Goal: Task Accomplishment & Management: Use online tool/utility

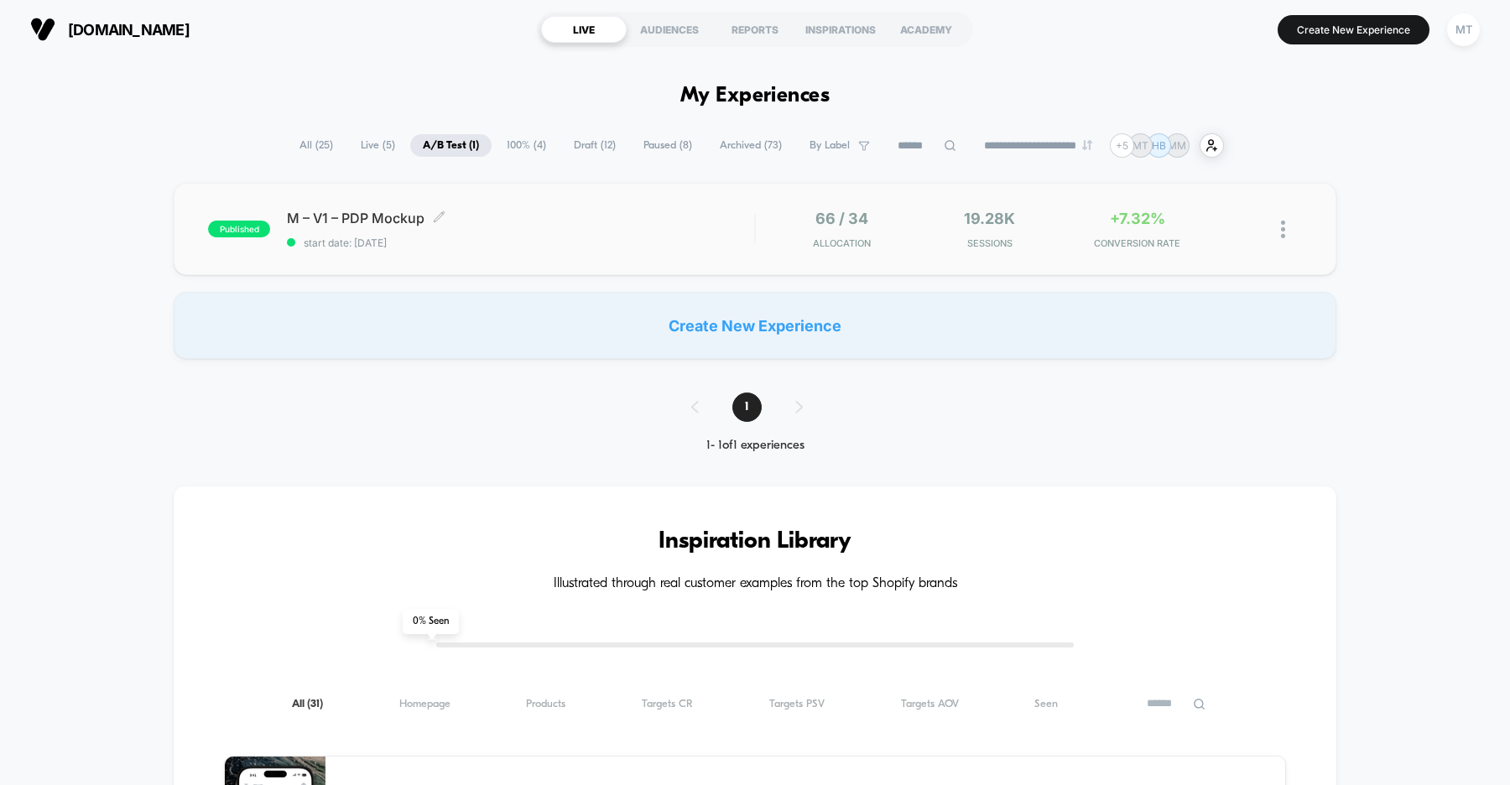
click at [529, 235] on div "M – V1 – PDP Mockup Click to edit experience details Click to edit experience d…" at bounding box center [520, 229] width 467 height 39
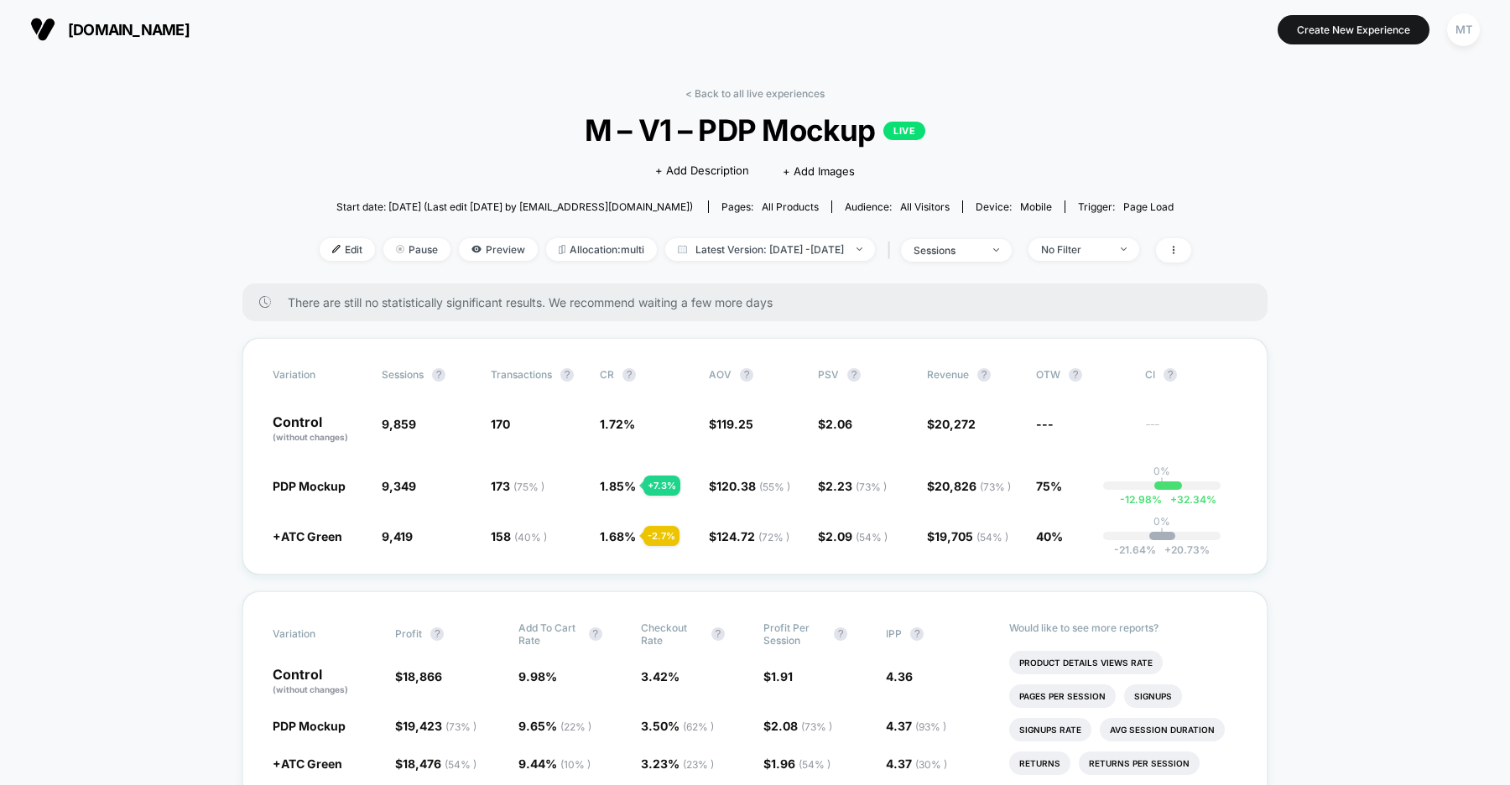
click at [174, 33] on span "us.organicbasics.com" at bounding box center [129, 30] width 122 height 18
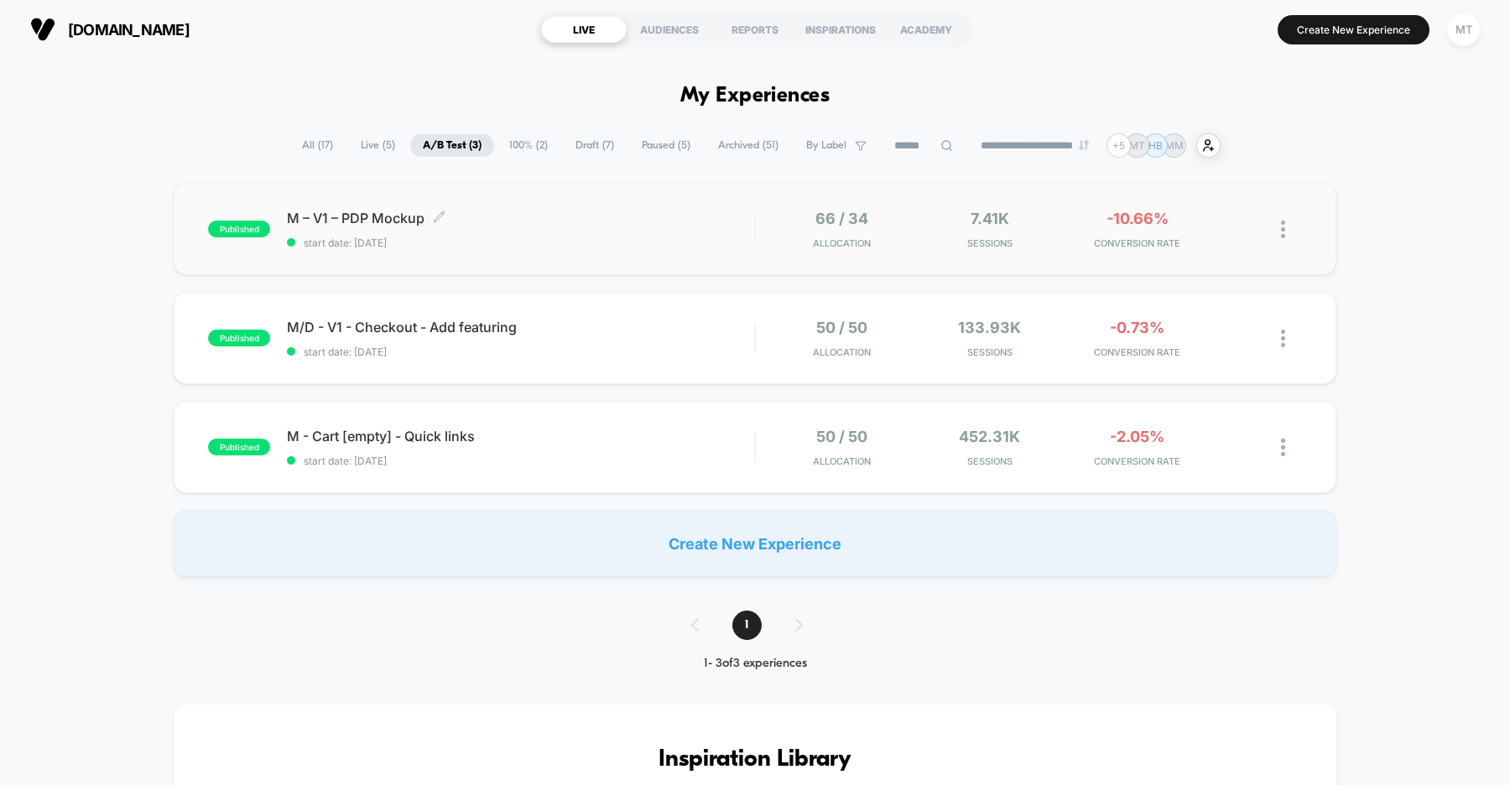
click at [594, 245] on span "start date: [DATE]" at bounding box center [520, 243] width 467 height 13
click at [562, 237] on span "start date: [DATE]" at bounding box center [520, 243] width 467 height 13
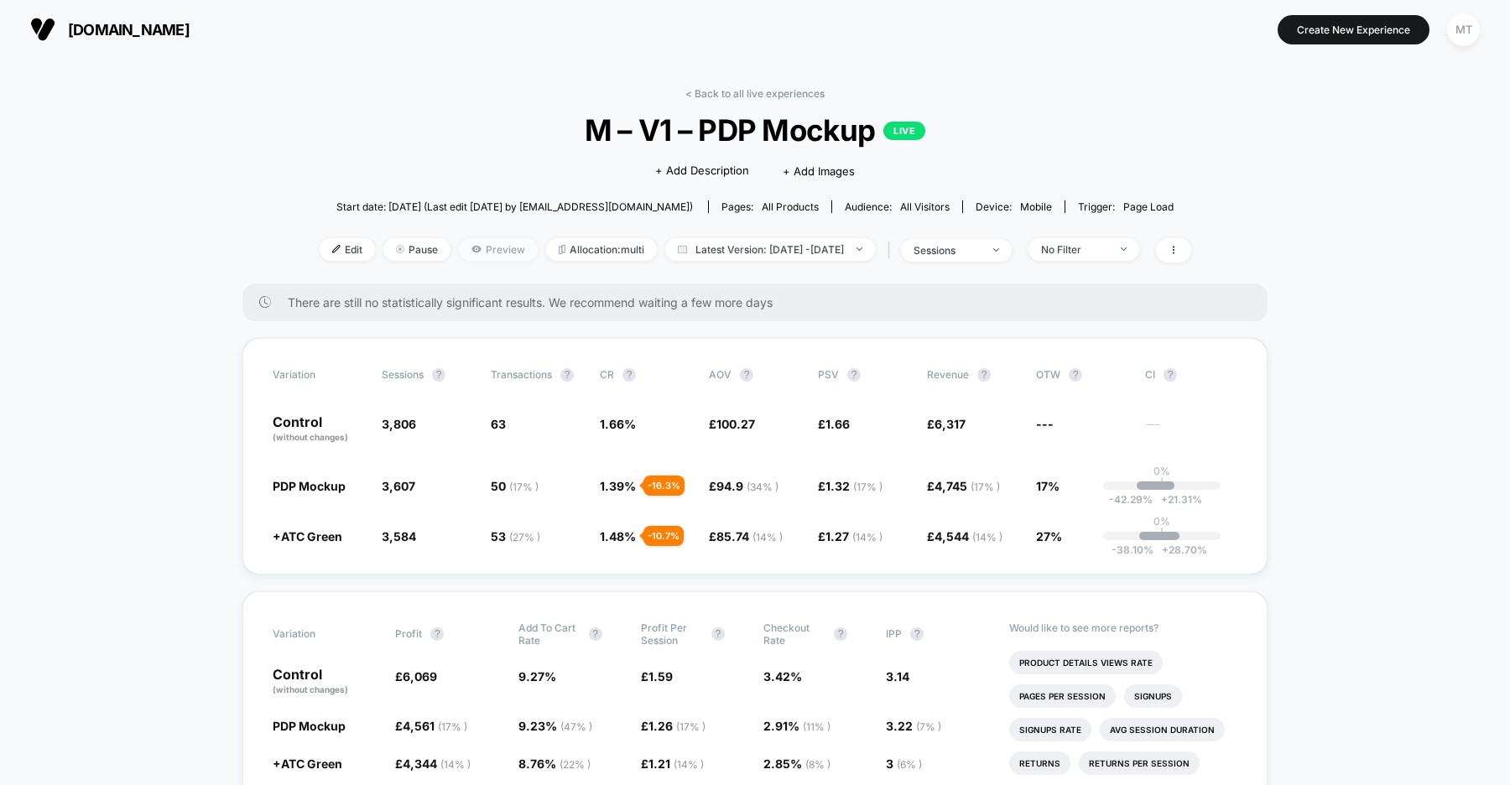
click at [459, 257] on span "Preview" at bounding box center [498, 249] width 79 height 23
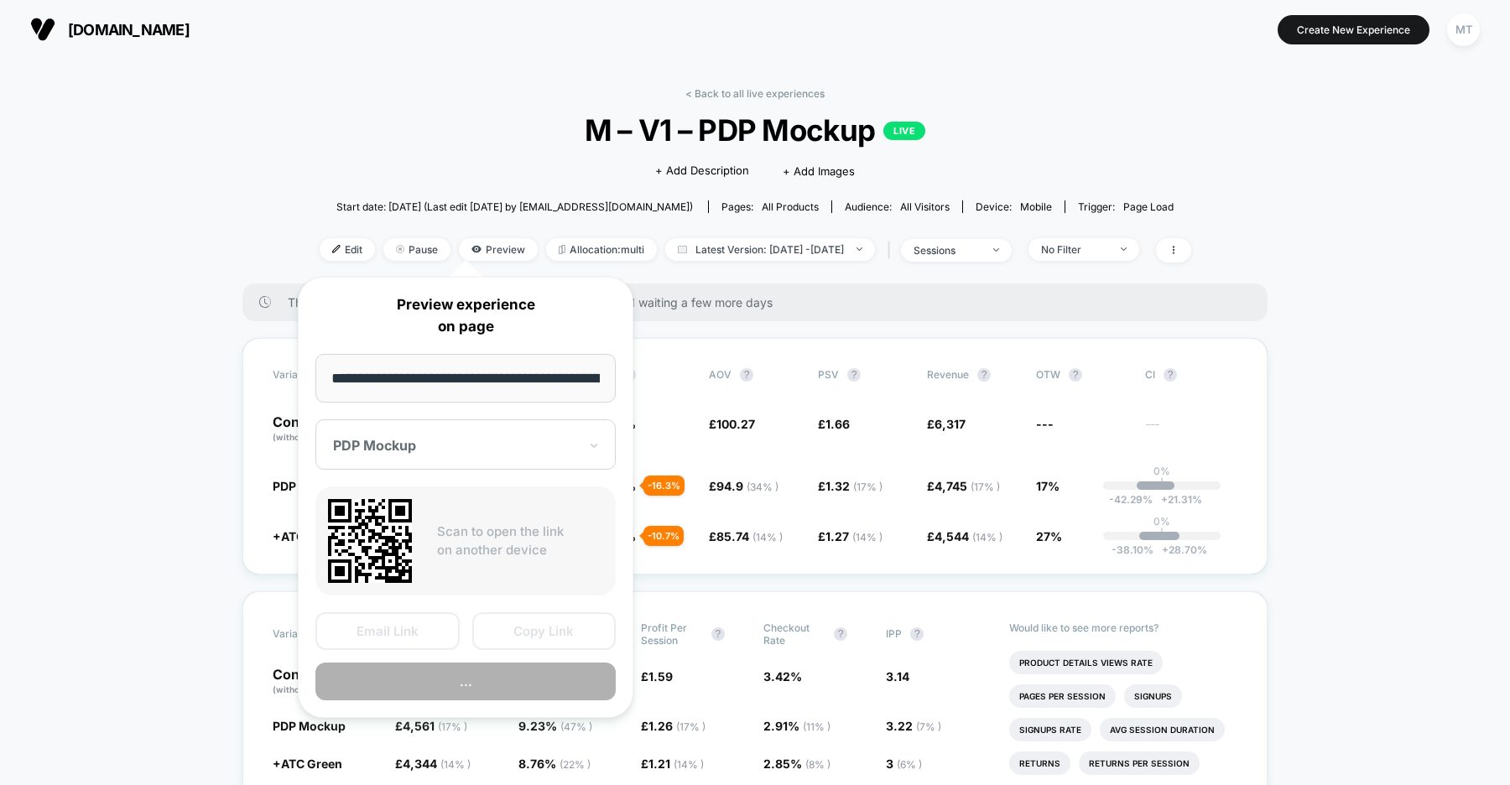
scroll to position [0, 228]
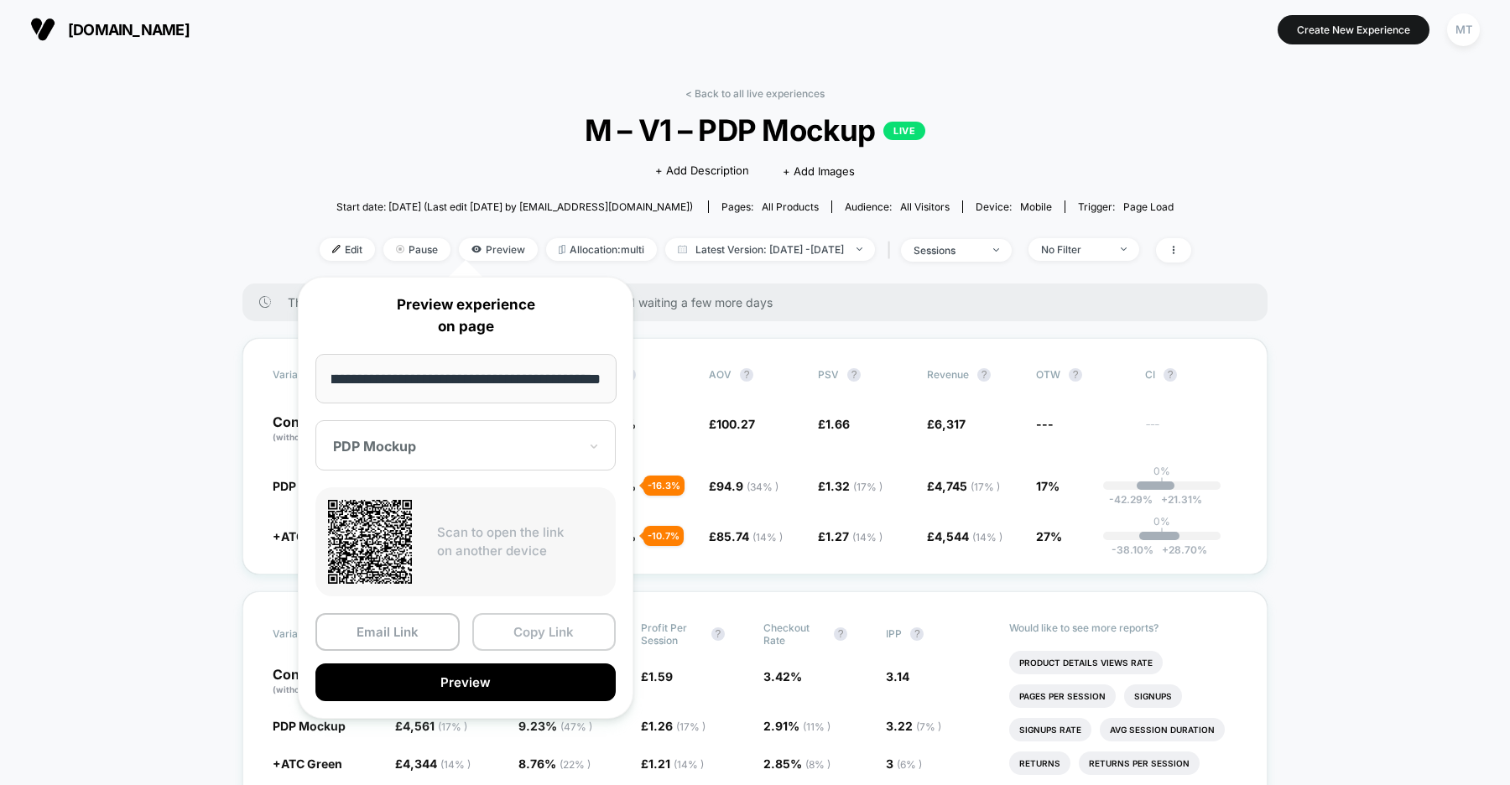
click at [519, 638] on button "Copy Link" at bounding box center [544, 632] width 144 height 38
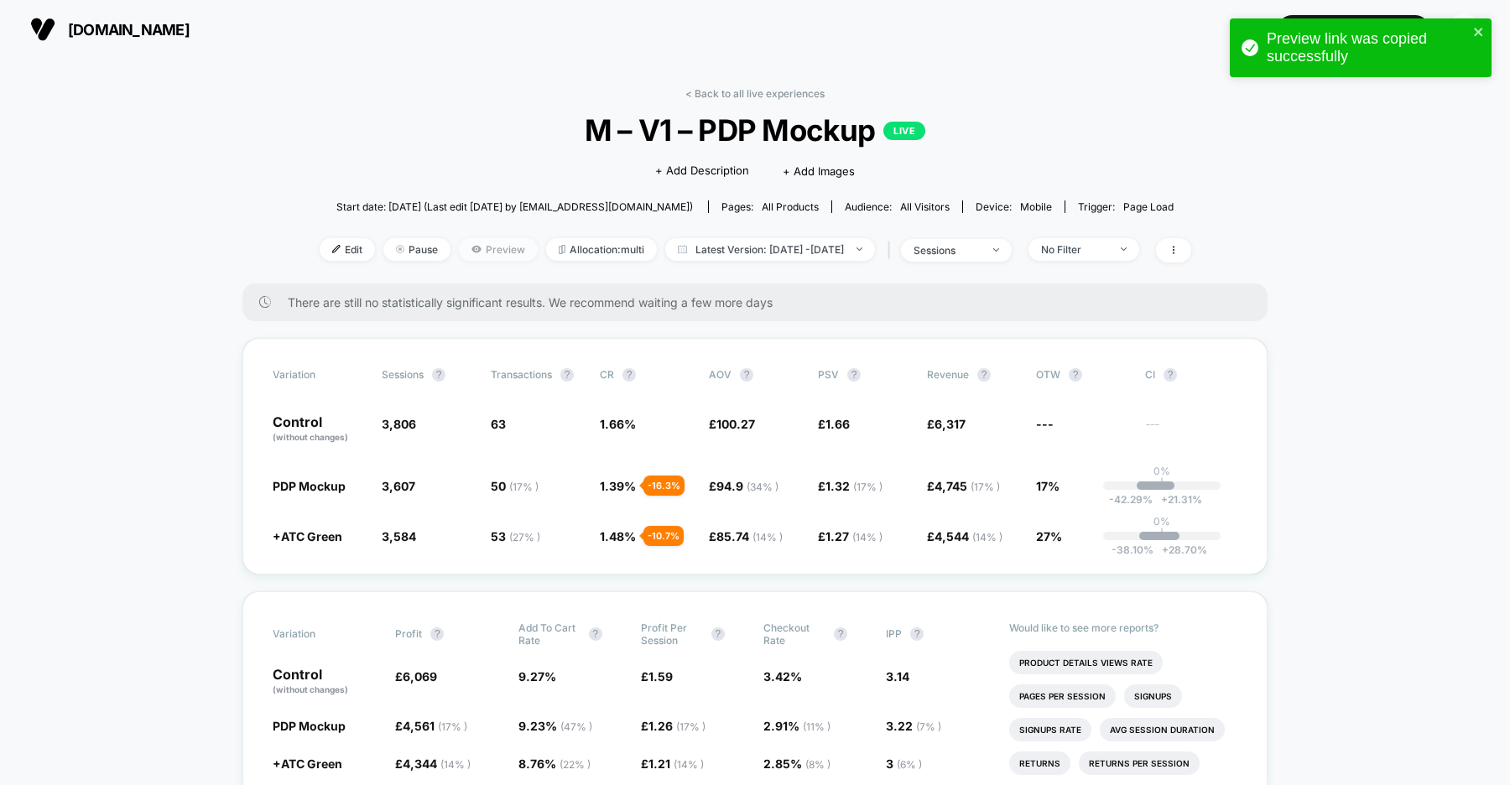
click at [459, 250] on span "Preview" at bounding box center [498, 249] width 79 height 23
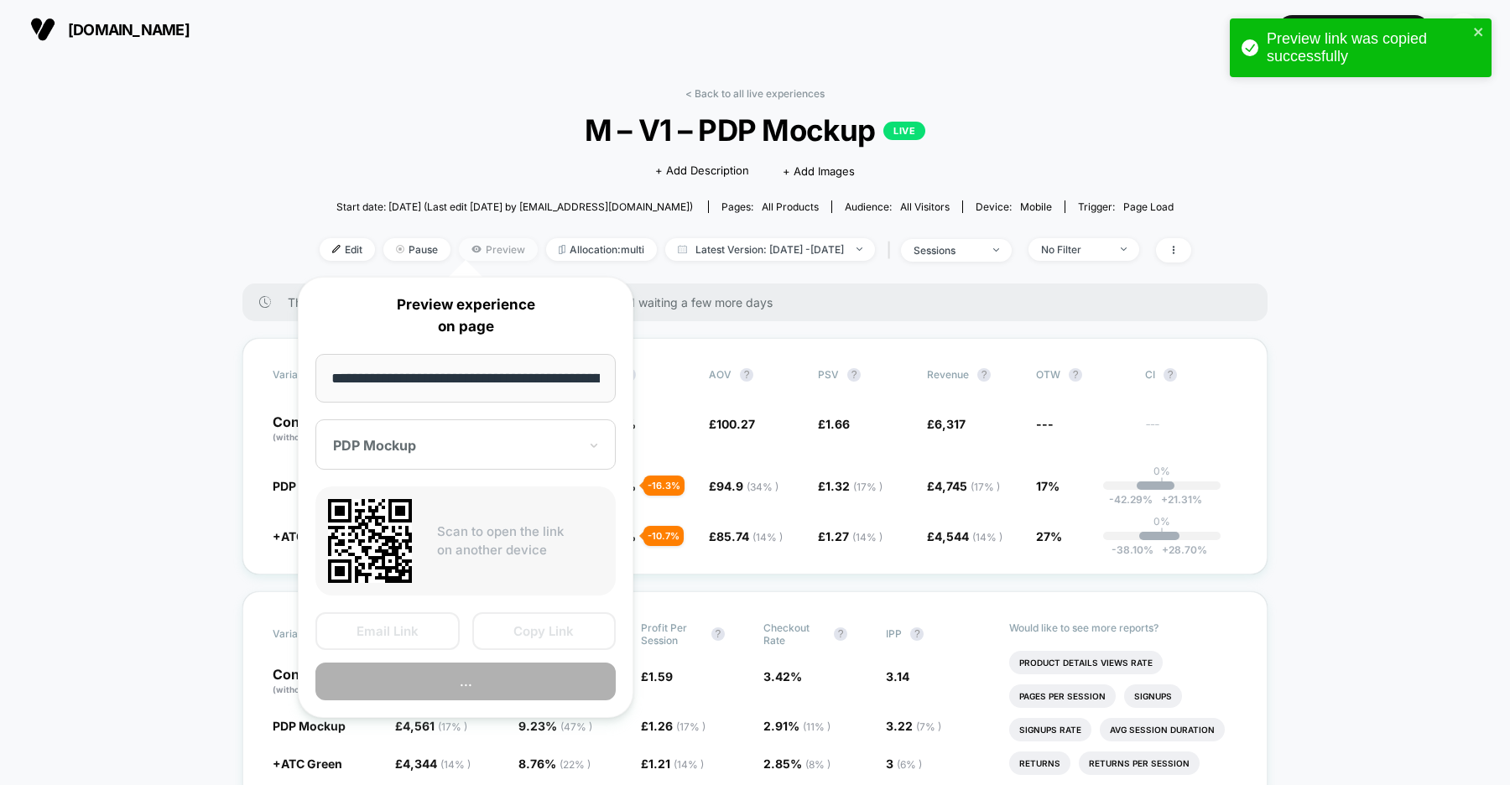
scroll to position [0, 228]
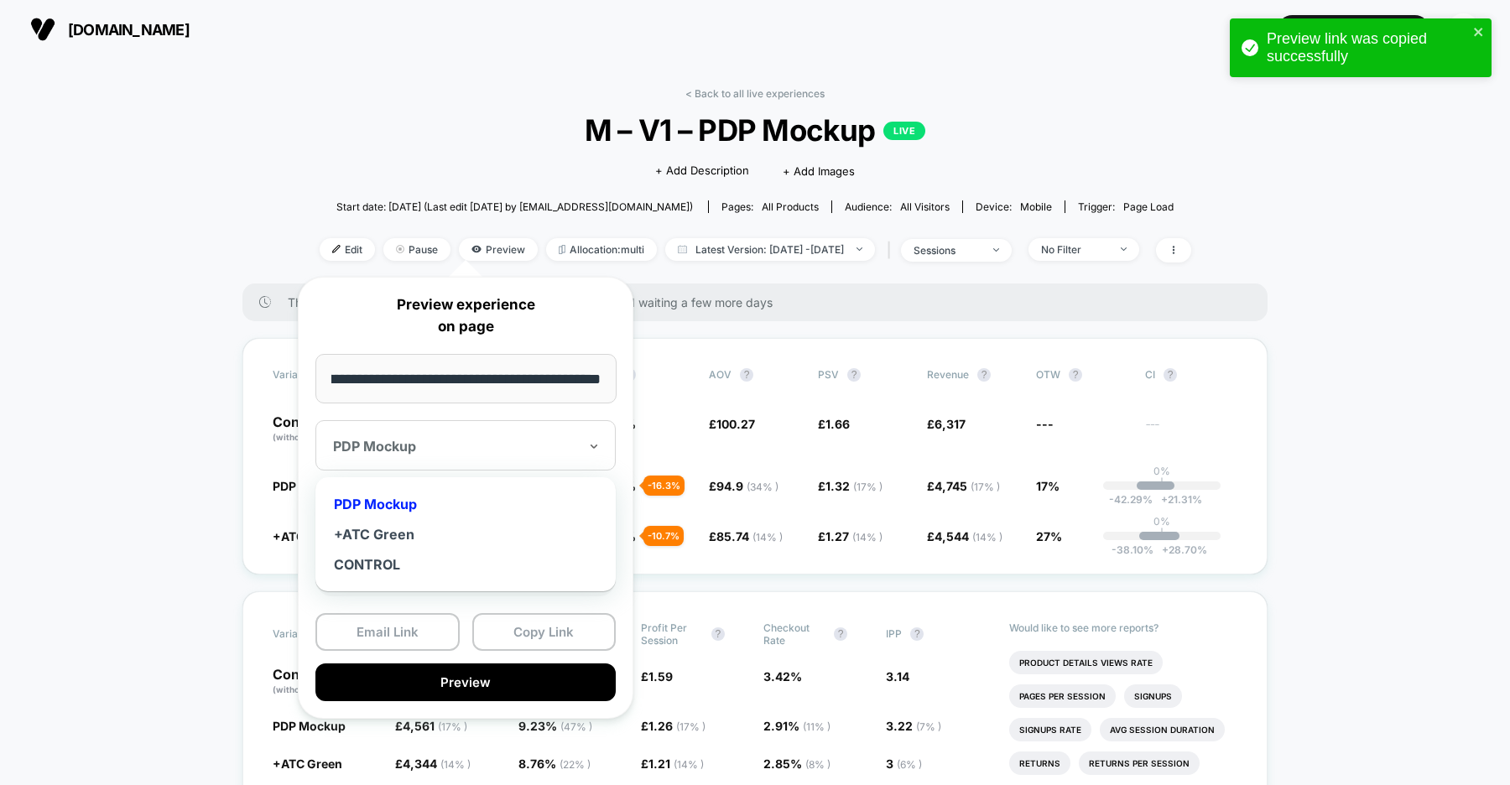
click at [437, 443] on div at bounding box center [455, 446] width 245 height 17
click at [414, 537] on div "+ATC Green" at bounding box center [466, 534] width 284 height 30
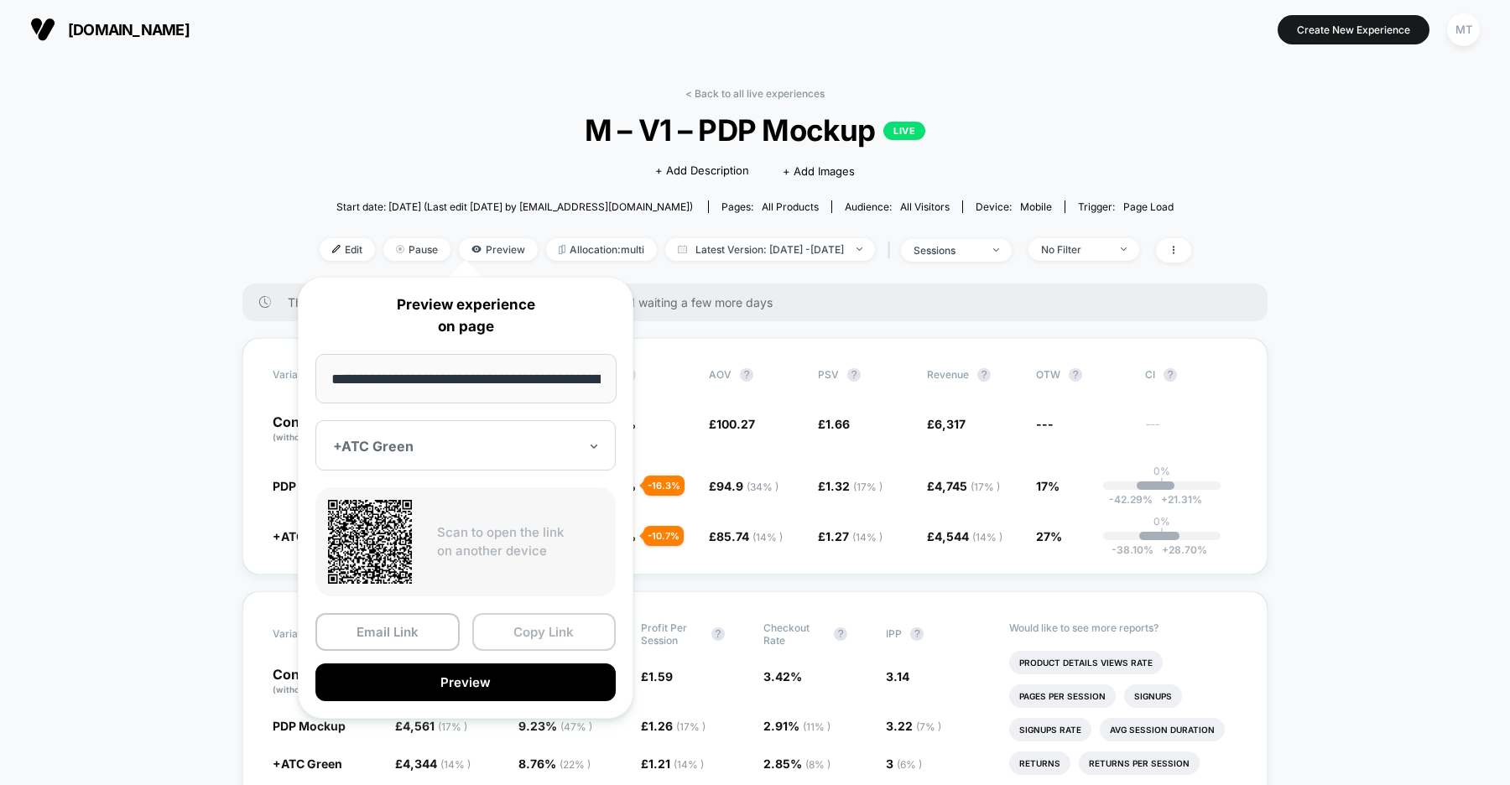
click at [529, 622] on button "Copy Link" at bounding box center [544, 632] width 144 height 38
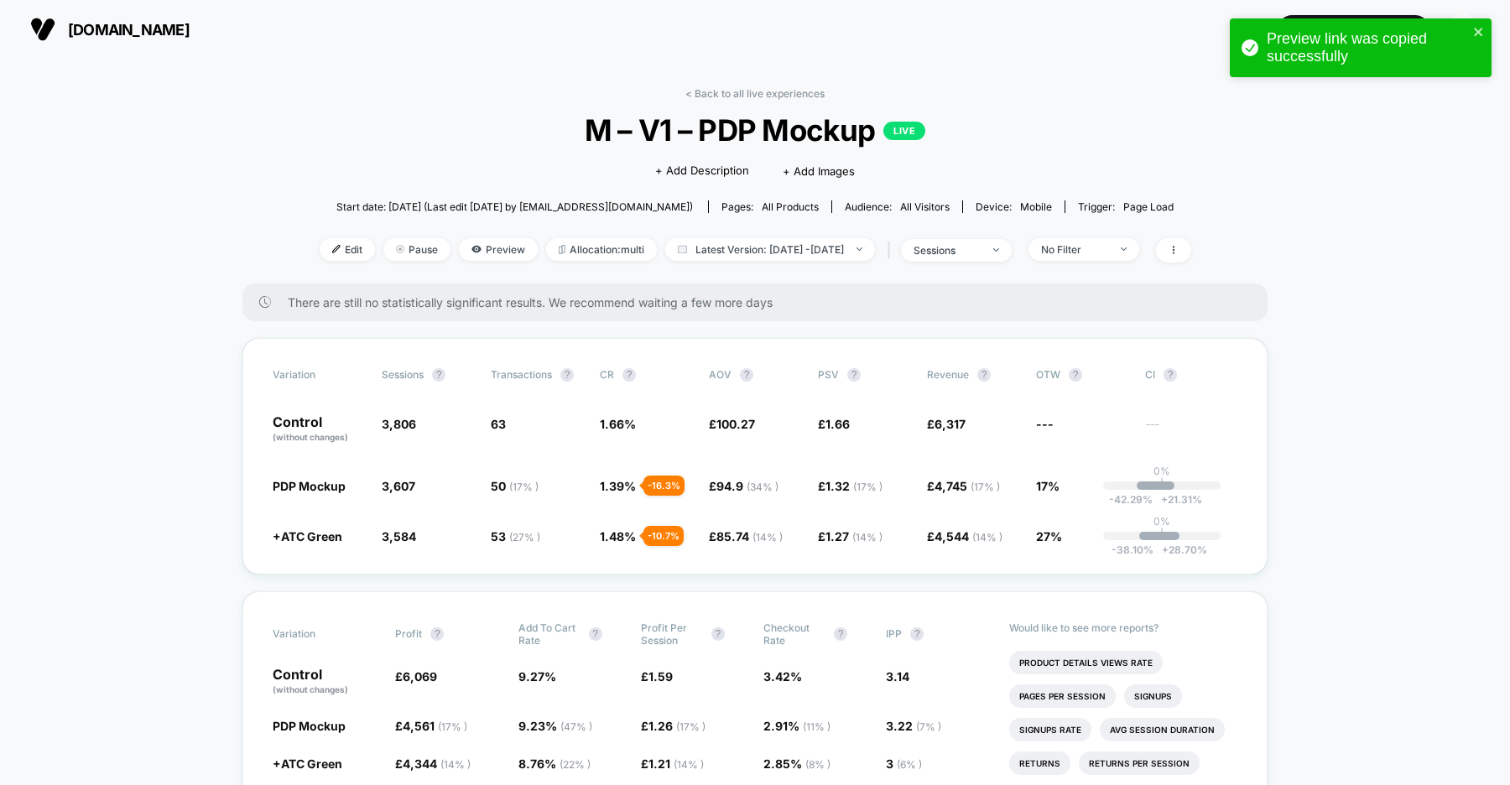
click at [169, 31] on span "uk.organicbasics.com" at bounding box center [129, 30] width 122 height 18
